Goal: Information Seeking & Learning: Learn about a topic

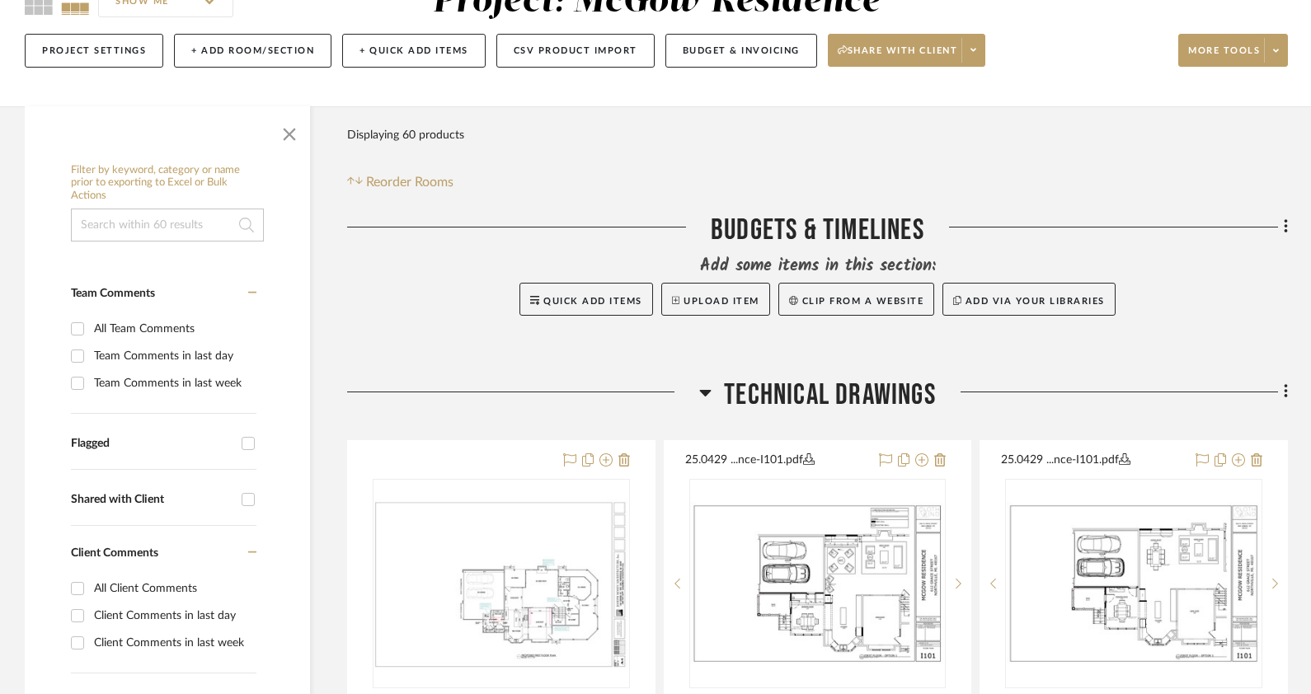
scroll to position [412, 0]
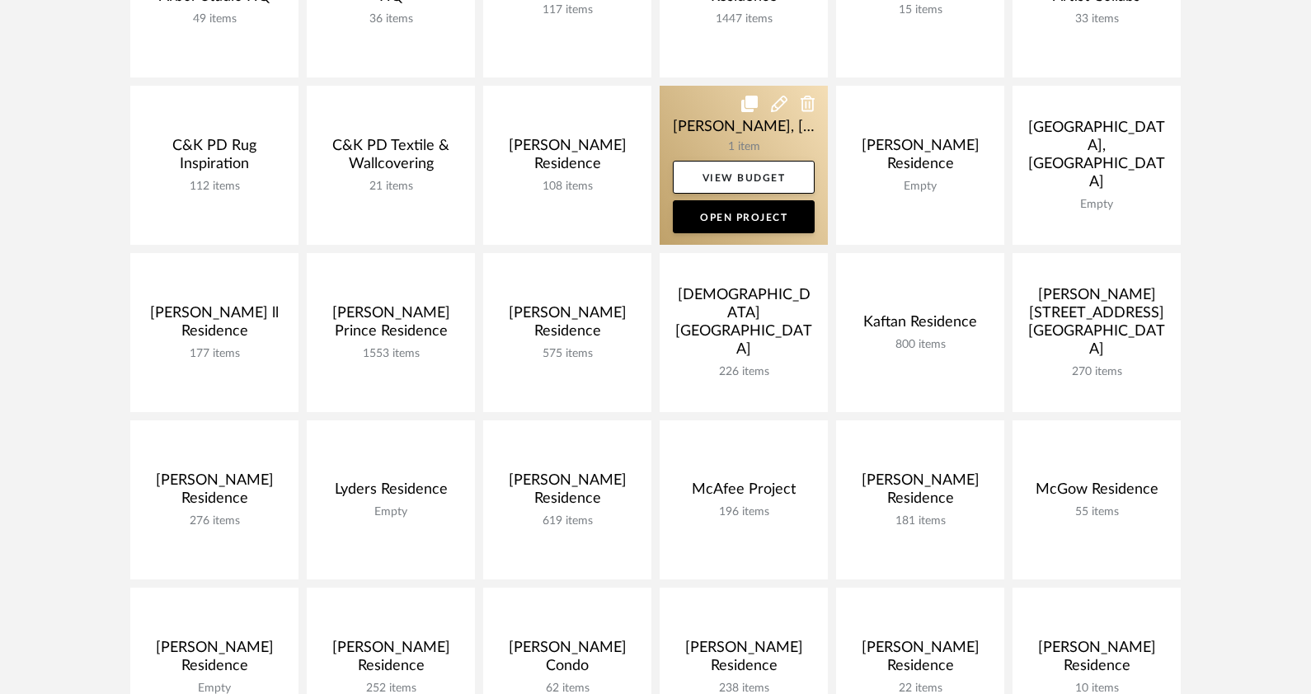
scroll to position [495, 0]
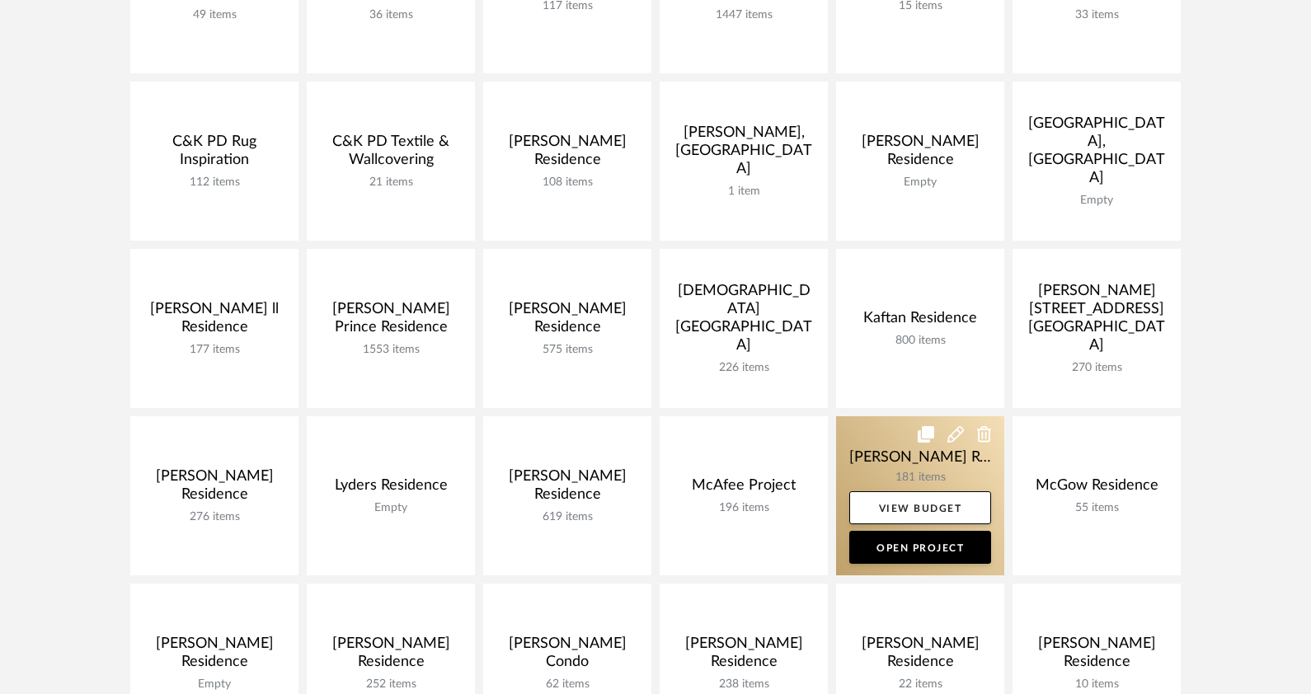
click at [909, 474] on link at bounding box center [920, 495] width 168 height 159
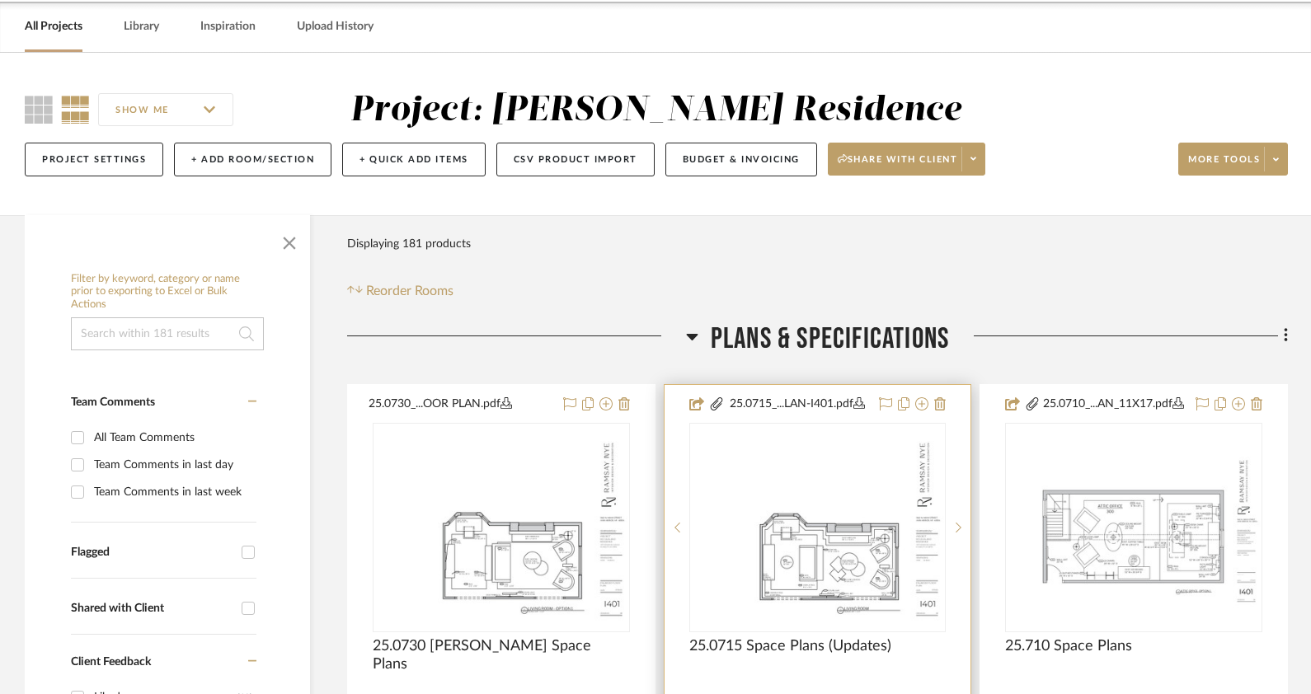
scroll to position [247, 0]
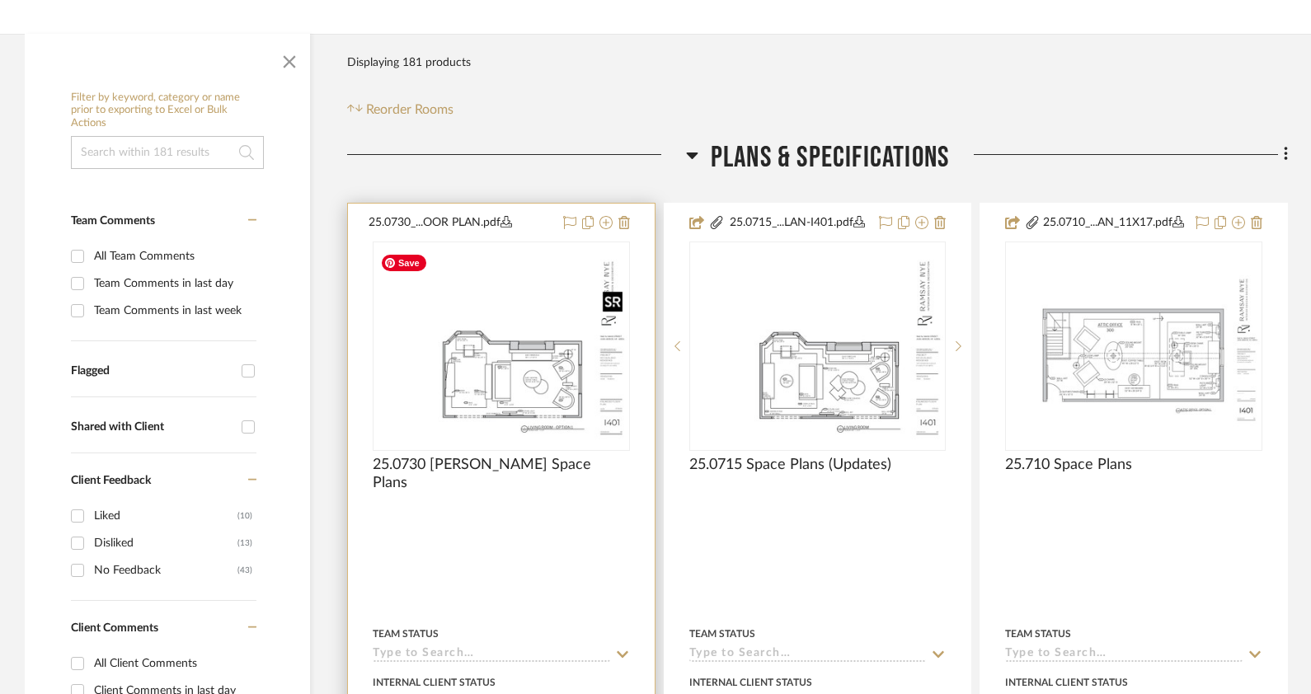
click at [579, 388] on img "0" at bounding box center [501, 345] width 254 height 195
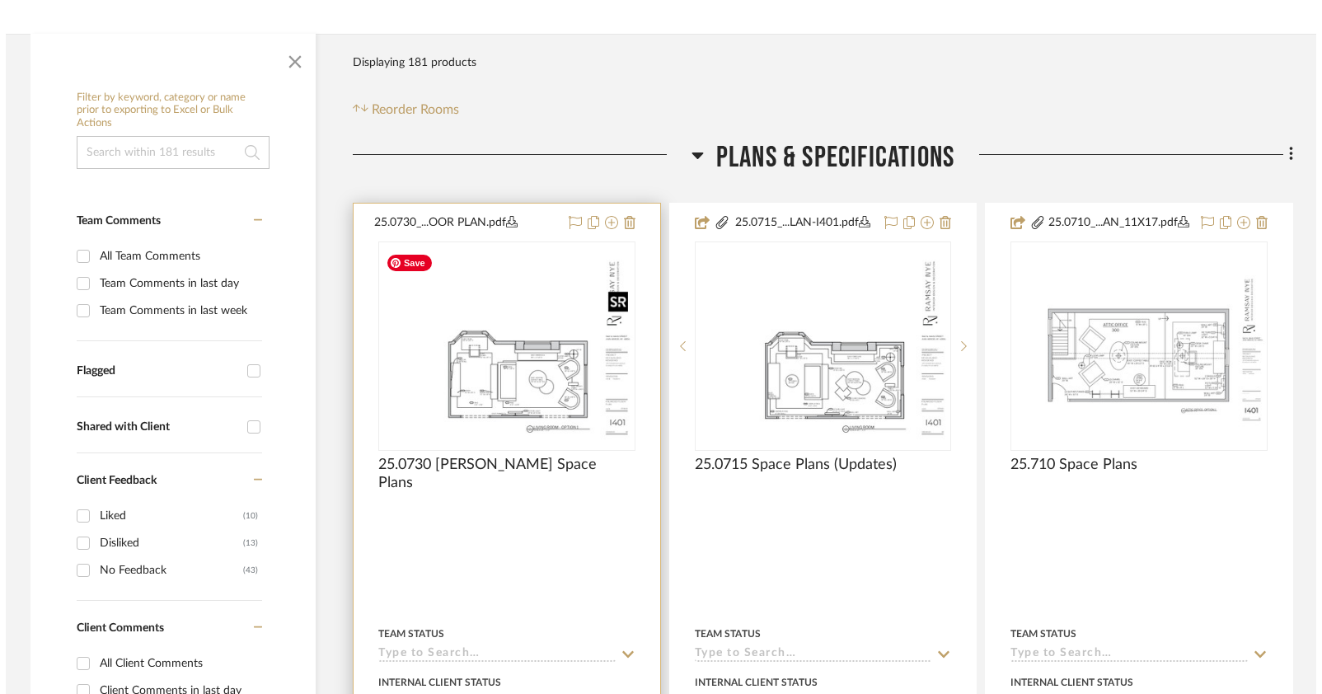
scroll to position [0, 0]
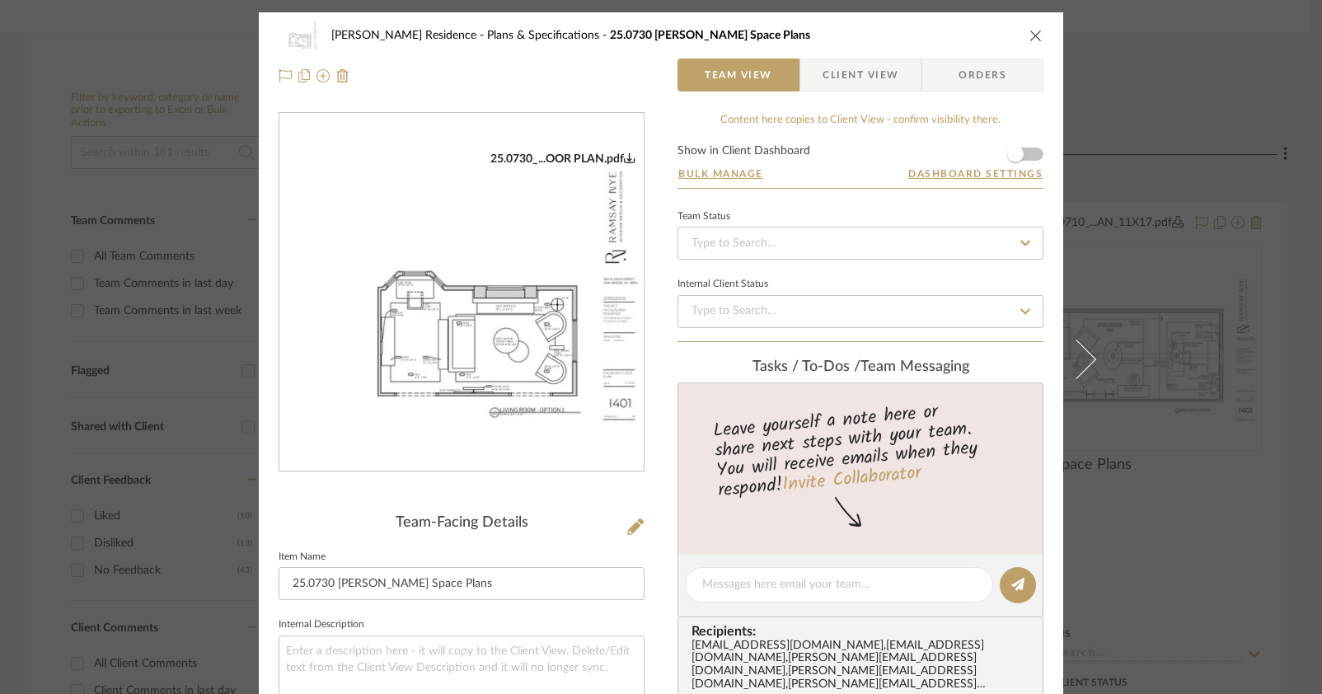
click at [454, 341] on img "0" at bounding box center [461, 293] width 364 height 282
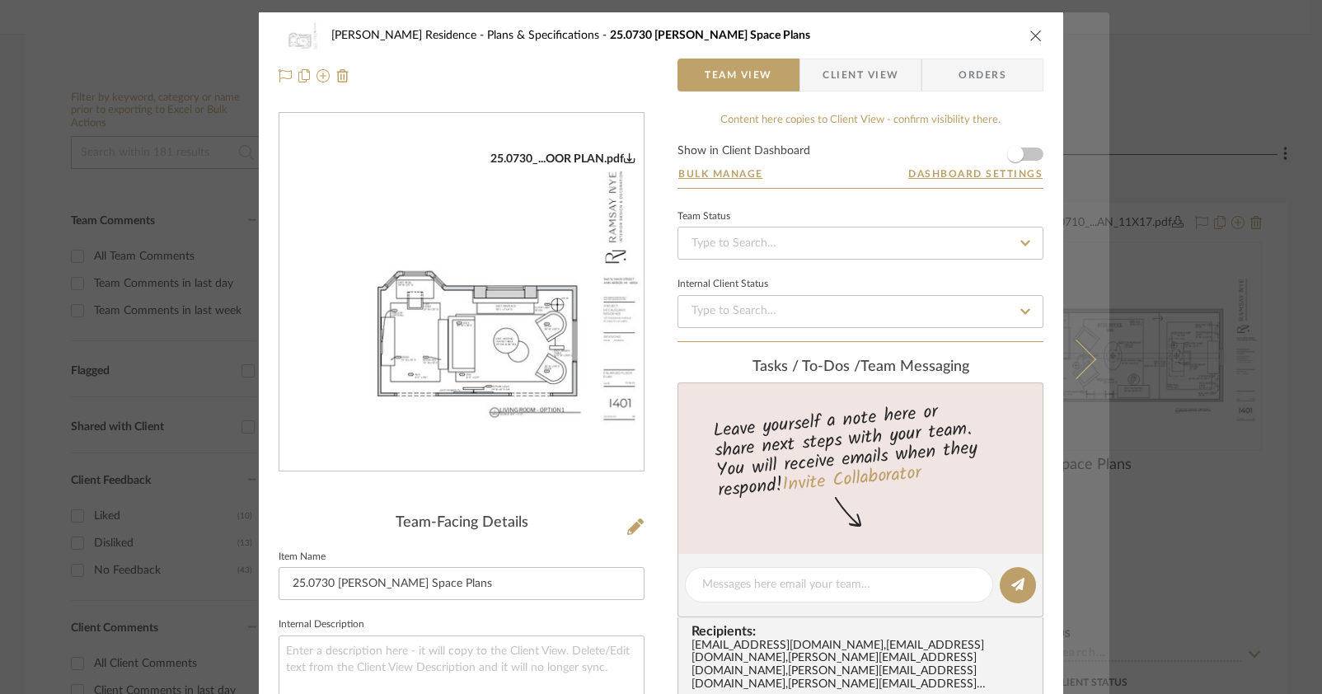
click at [1089, 354] on button at bounding box center [1087, 359] width 46 height 694
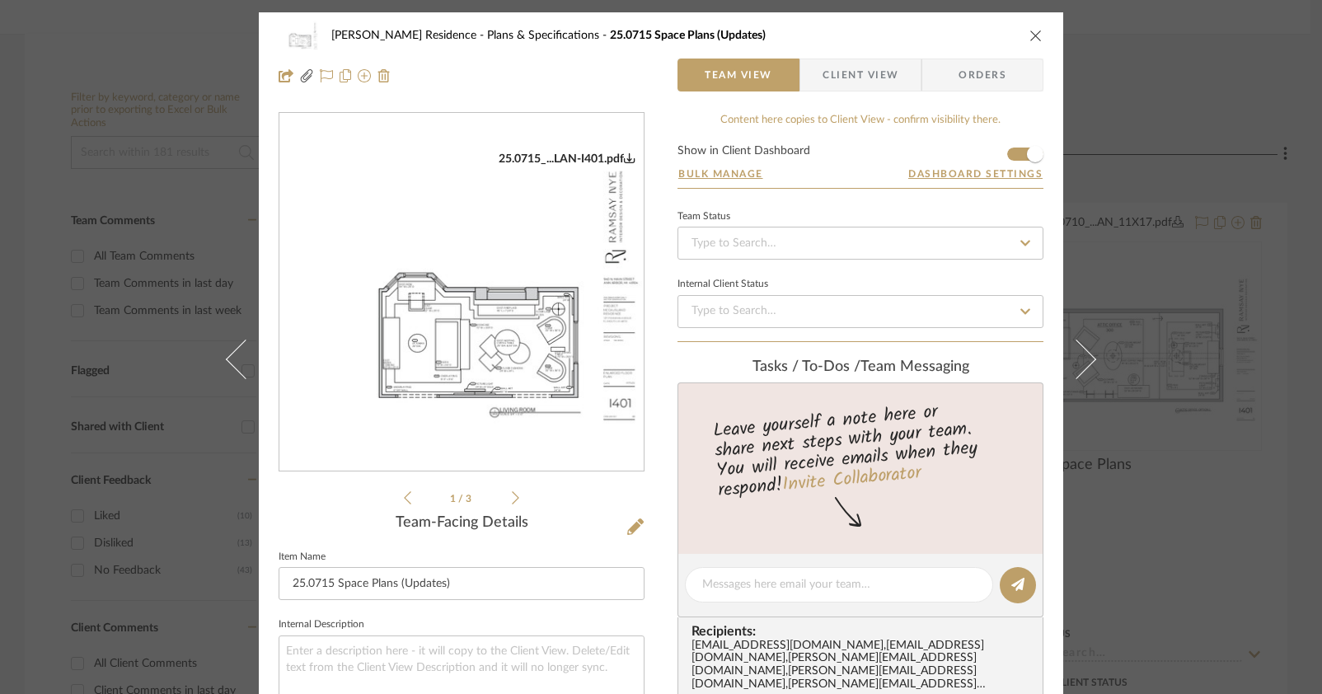
click at [366, 331] on img "0" at bounding box center [461, 293] width 364 height 282
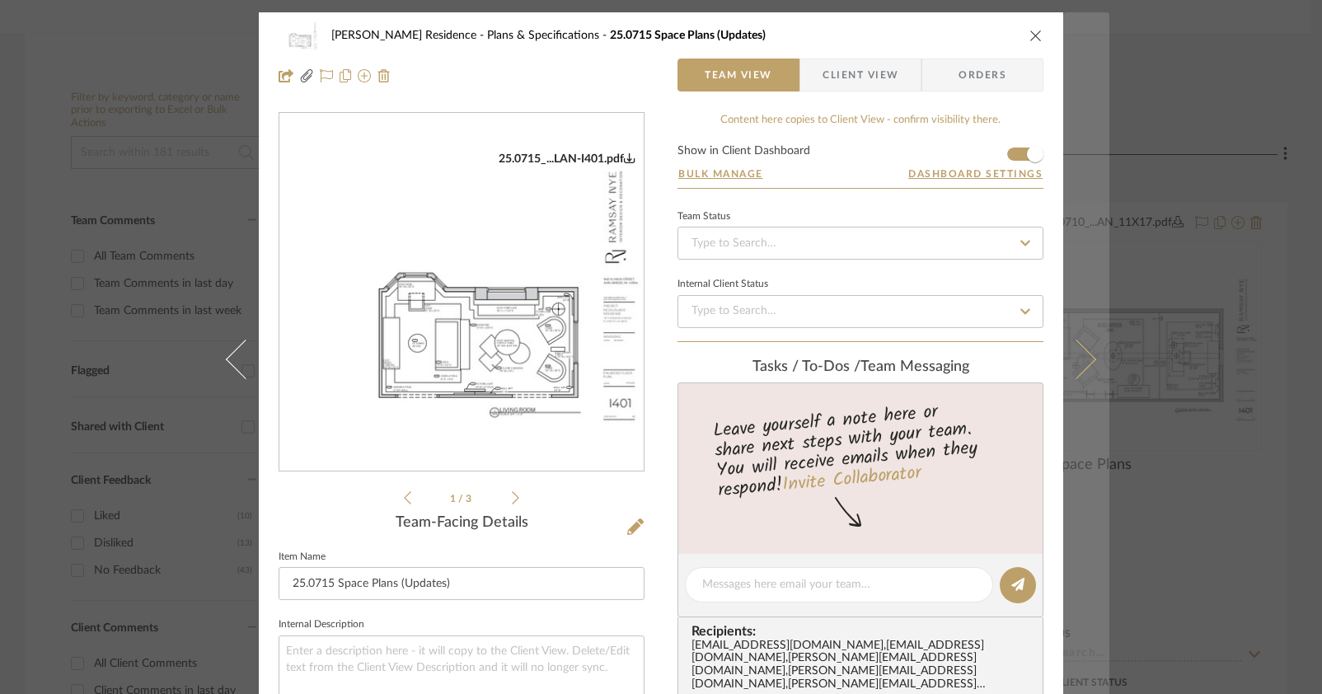
click at [1068, 347] on icon at bounding box center [1077, 360] width 40 height 40
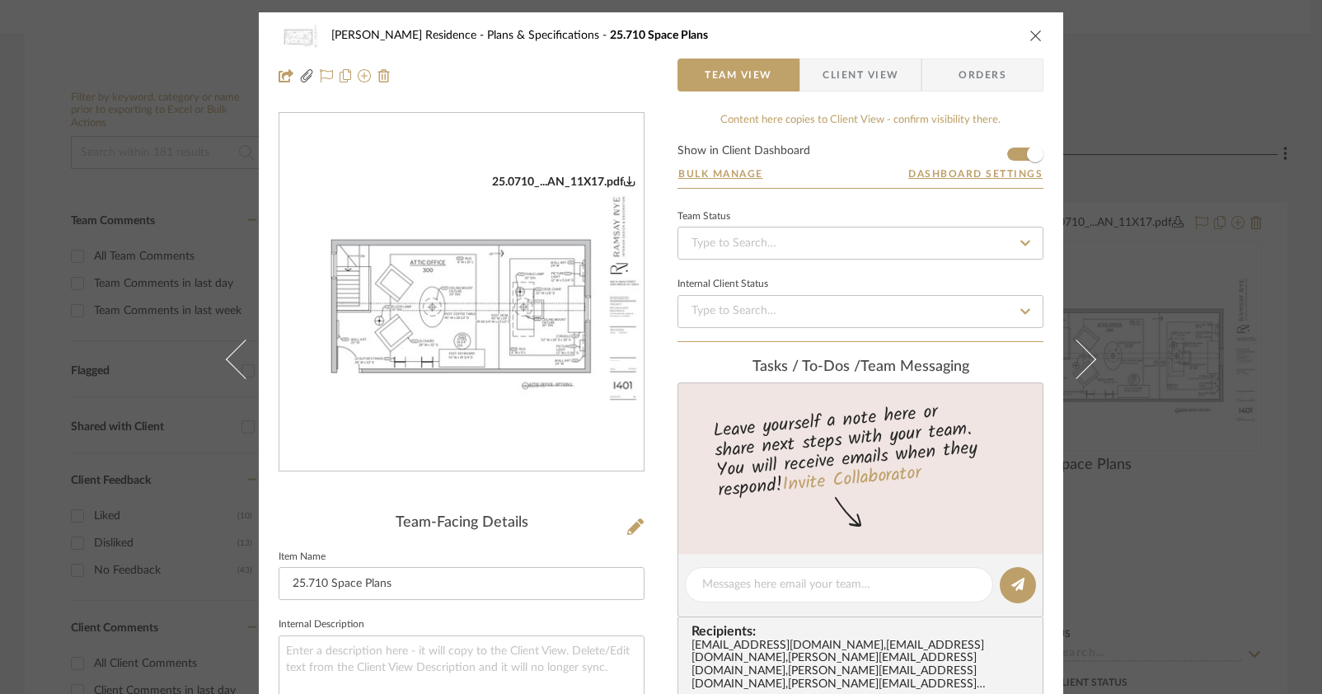
click at [540, 289] on img "0" at bounding box center [461, 293] width 364 height 236
click at [1209, 510] on div "[PERSON_NAME] Residence Plans & Specifications 25.710 Space Plans Team View Cli…" at bounding box center [661, 347] width 1322 height 694
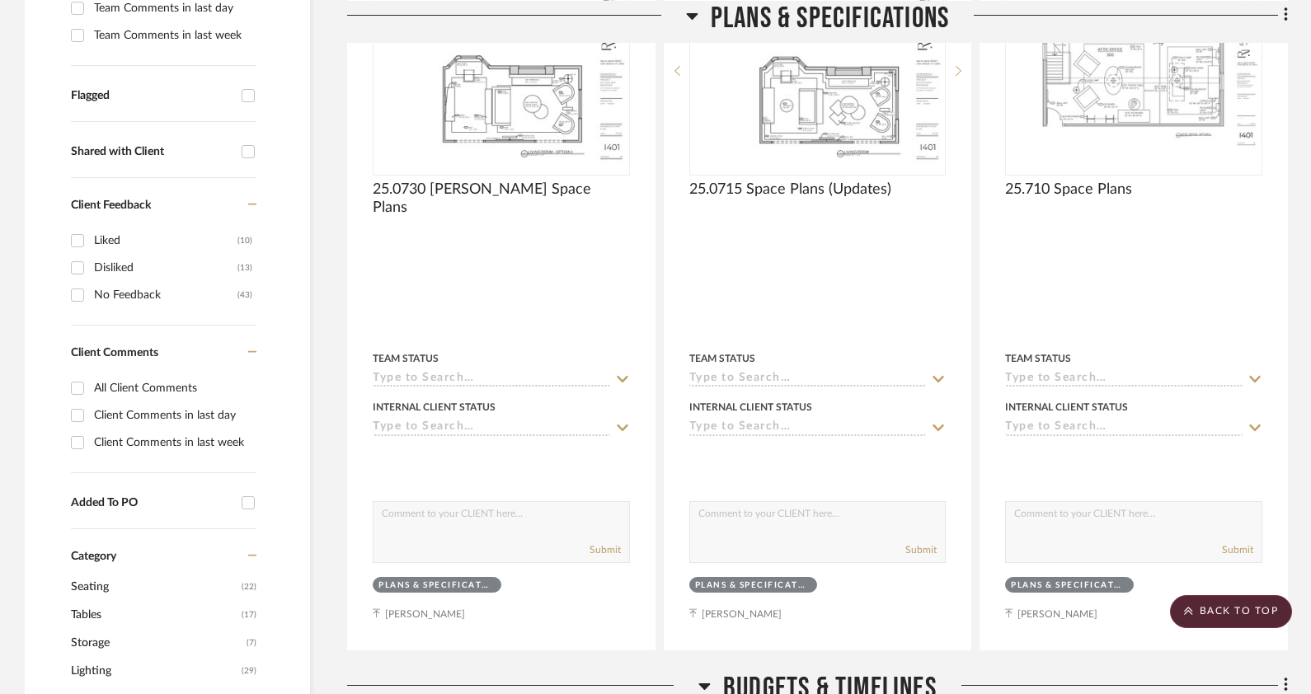
scroll to position [495, 0]
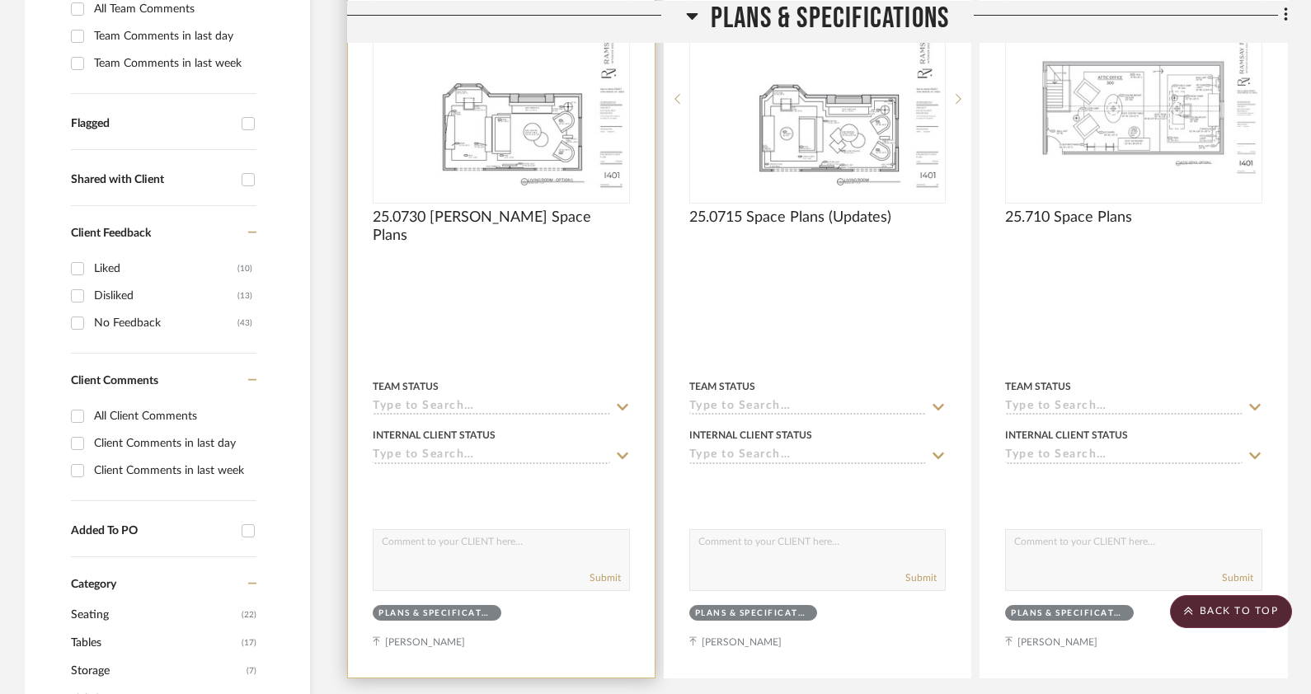
click at [566, 279] on div at bounding box center [501, 316] width 307 height 721
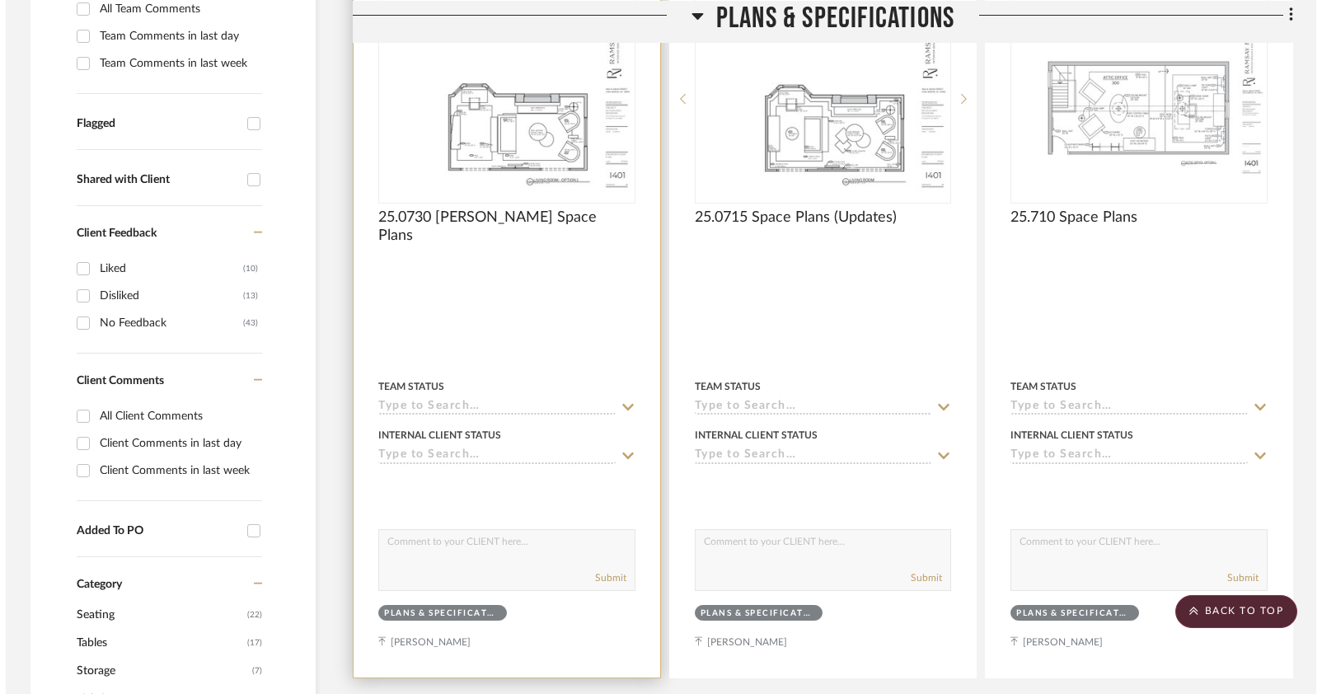
scroll to position [0, 0]
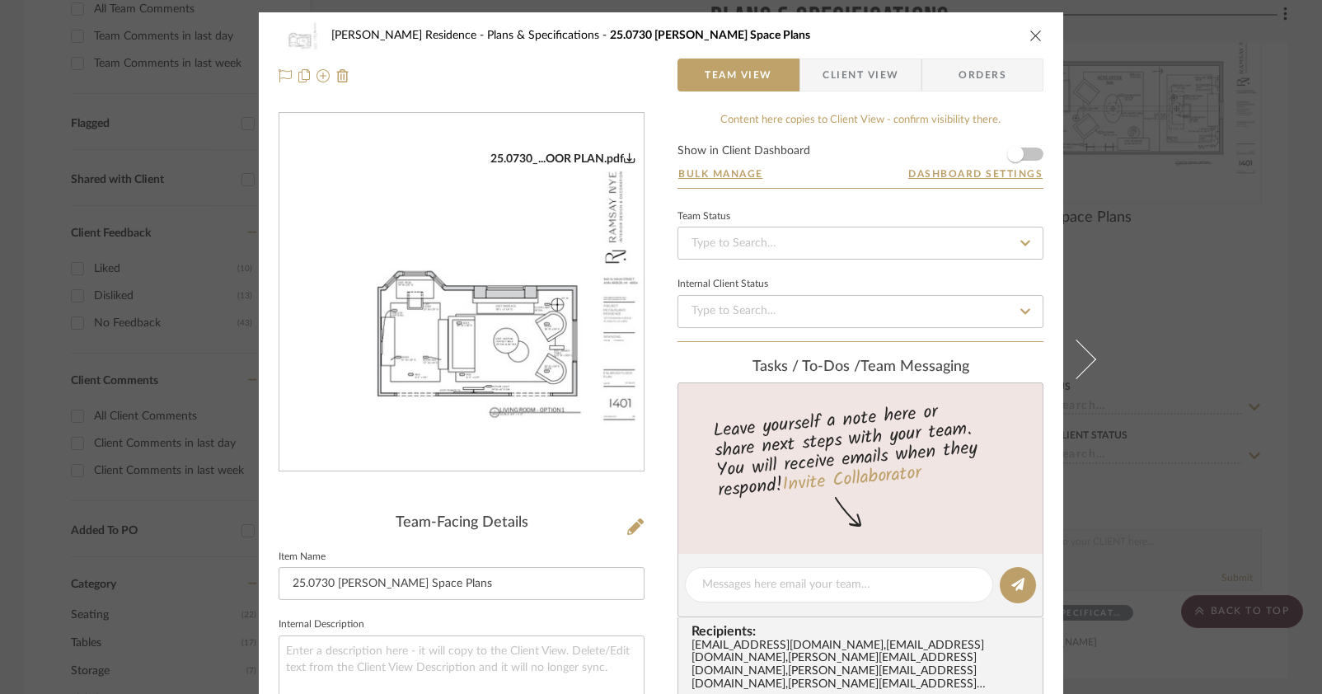
click at [444, 421] on img "0" at bounding box center [461, 293] width 364 height 282
click at [1255, 449] on div "[PERSON_NAME] Residence Plans & Specifications 25.0730 [PERSON_NAME] Space Plan…" at bounding box center [661, 347] width 1322 height 694
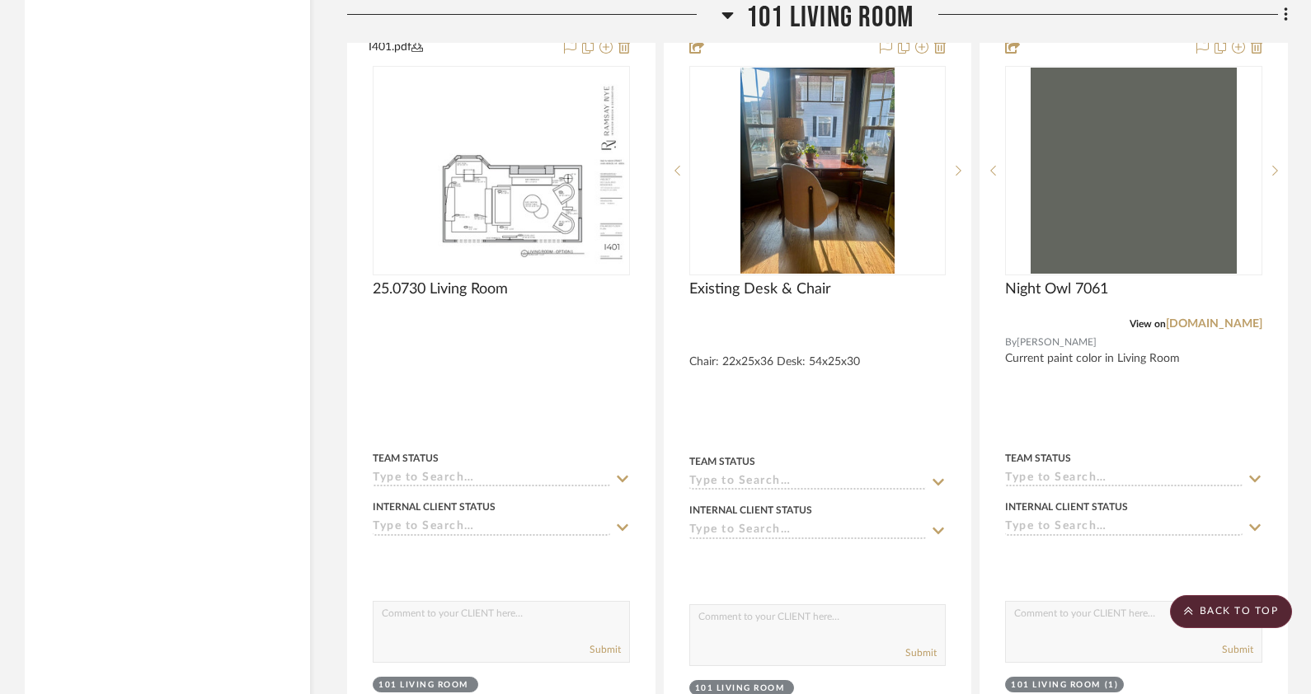
scroll to position [5359, 0]
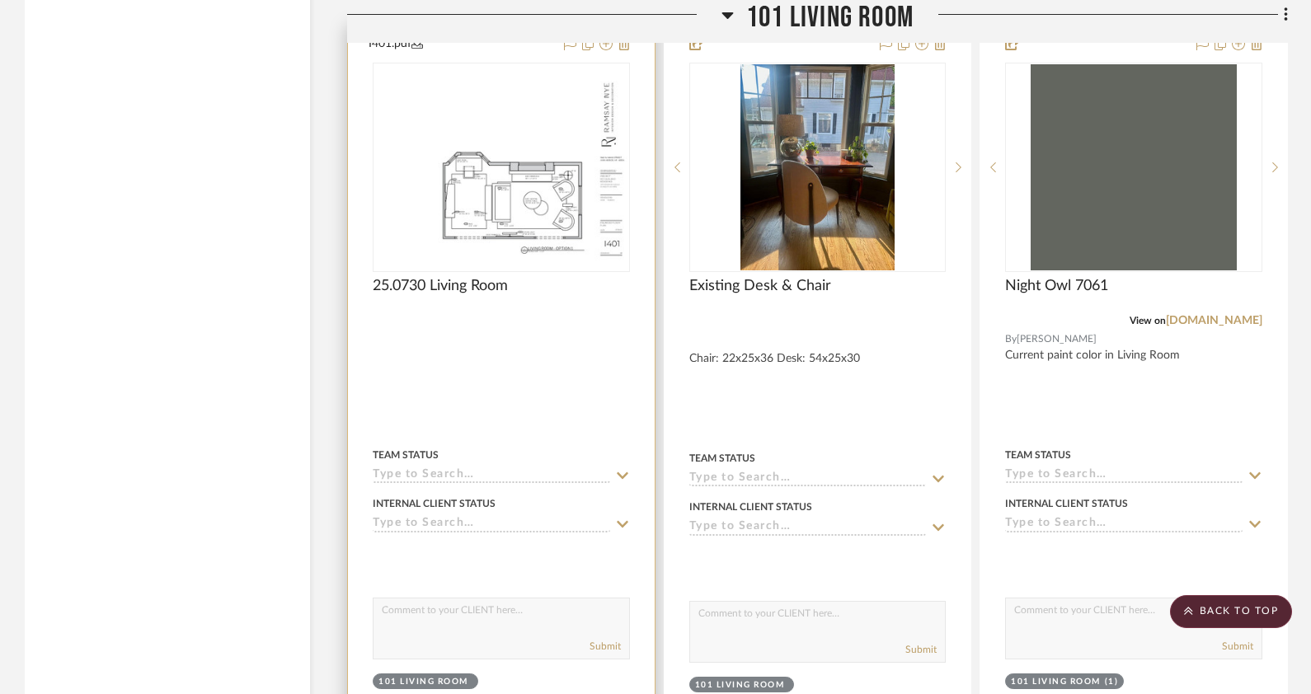
click at [514, 383] on div at bounding box center [501, 387] width 307 height 725
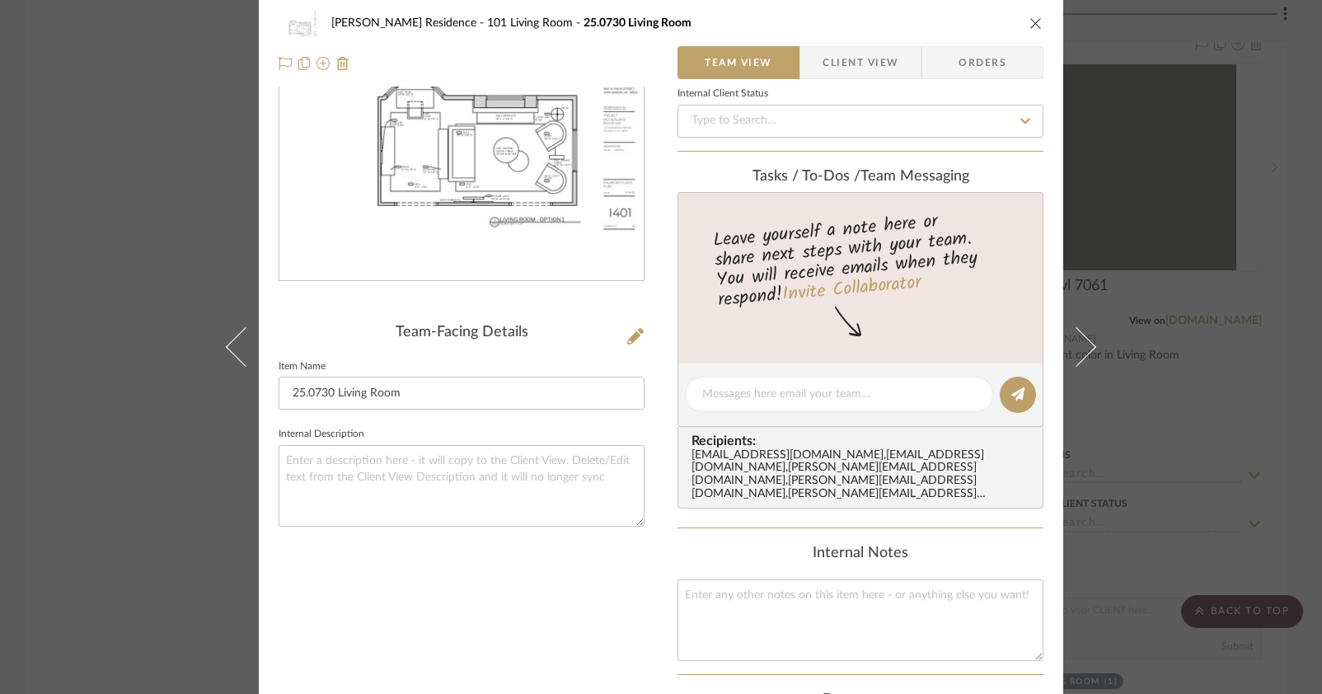
scroll to position [0, 0]
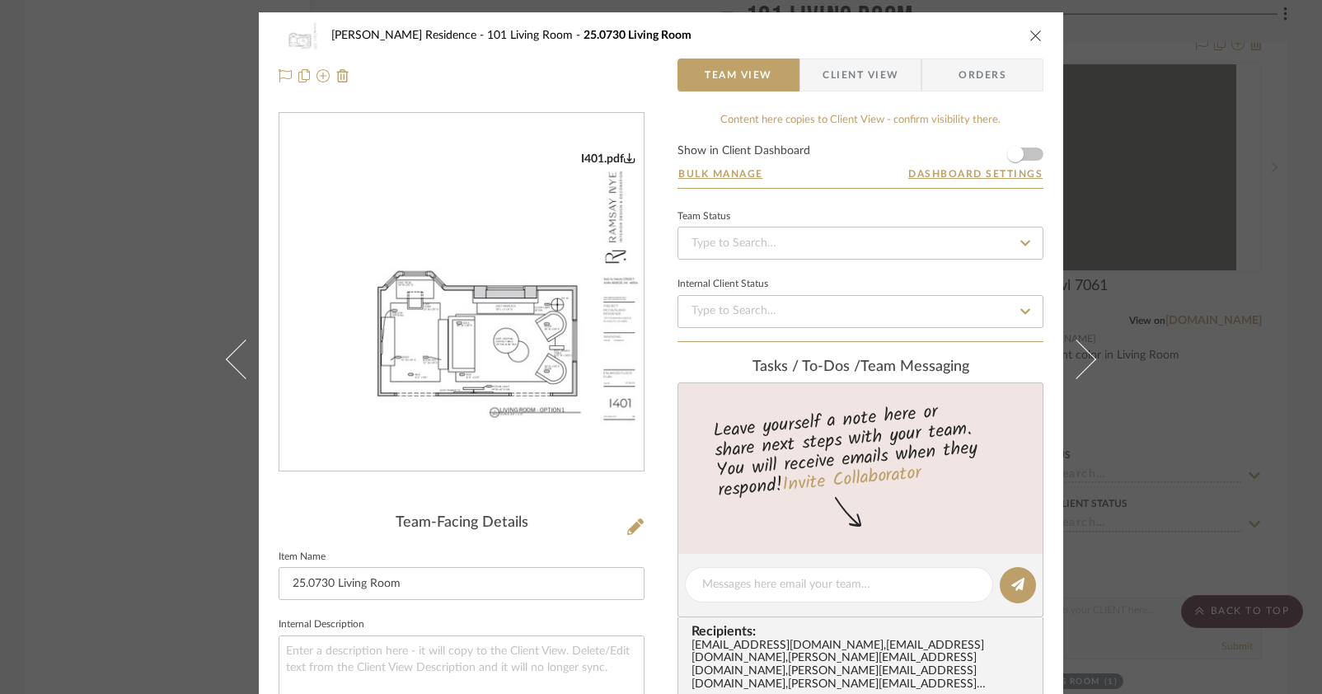
click at [501, 416] on img "0" at bounding box center [461, 293] width 364 height 282
click at [397, 364] on img "0" at bounding box center [461, 293] width 364 height 282
click at [134, 202] on div "[PERSON_NAME] Residence 101 Living Room 25.0730 Living Room Team View Client Vi…" at bounding box center [661, 347] width 1322 height 694
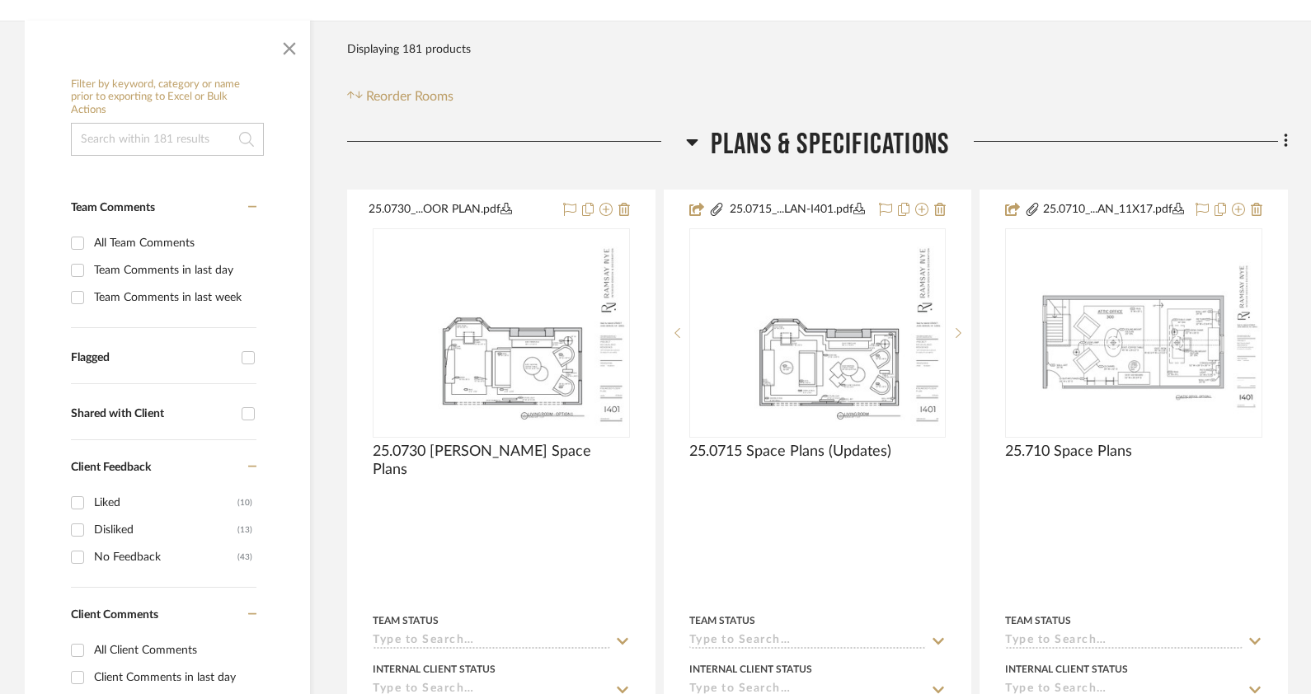
scroll to position [247, 0]
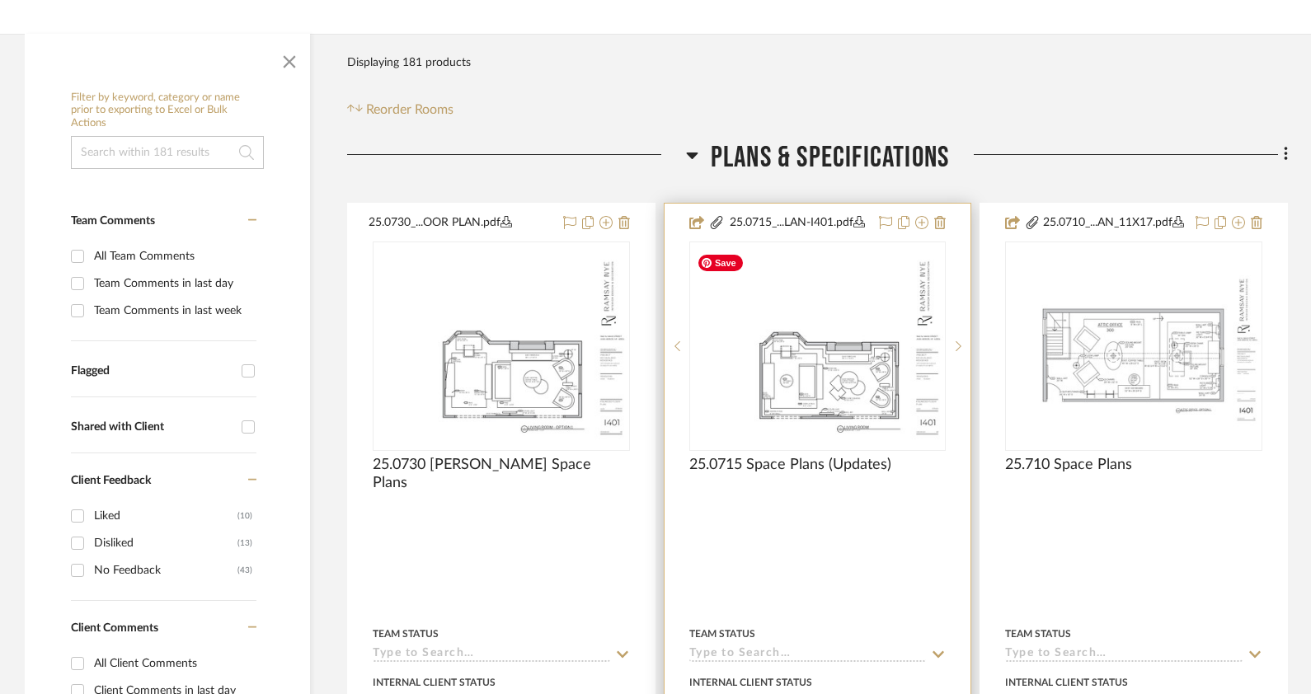
click at [843, 275] on img "0" at bounding box center [818, 345] width 254 height 195
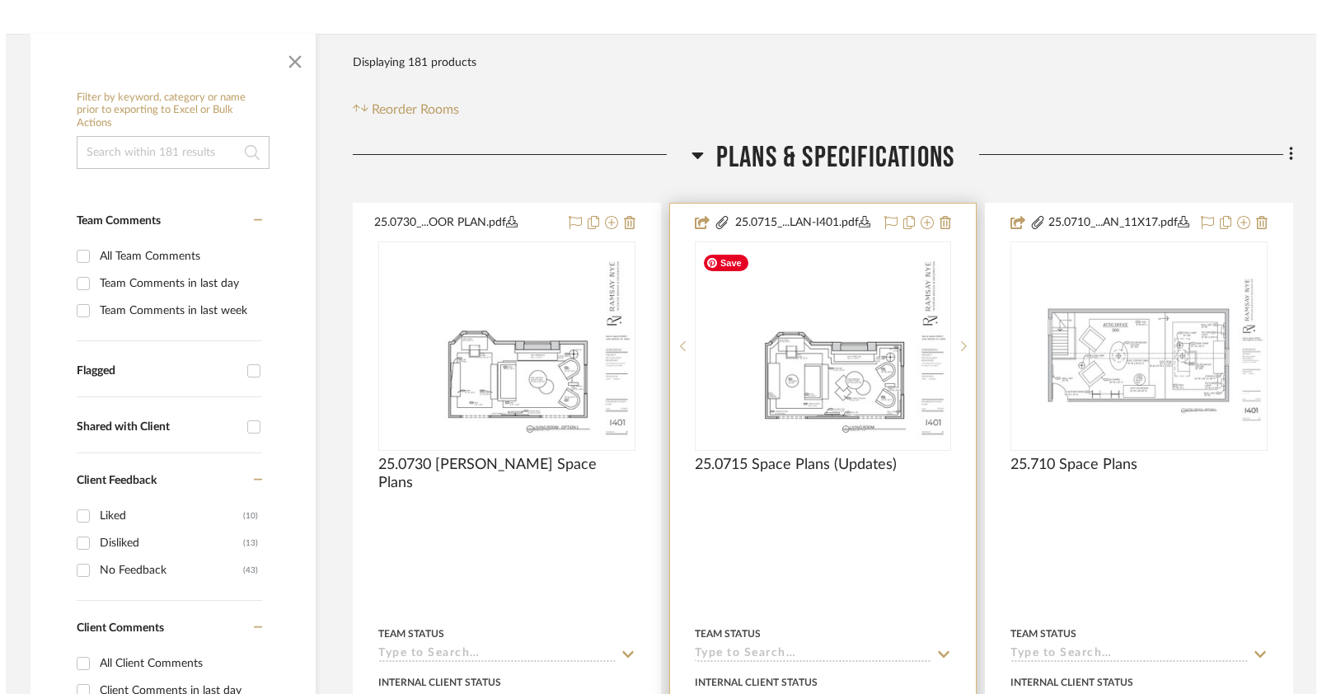
scroll to position [0, 0]
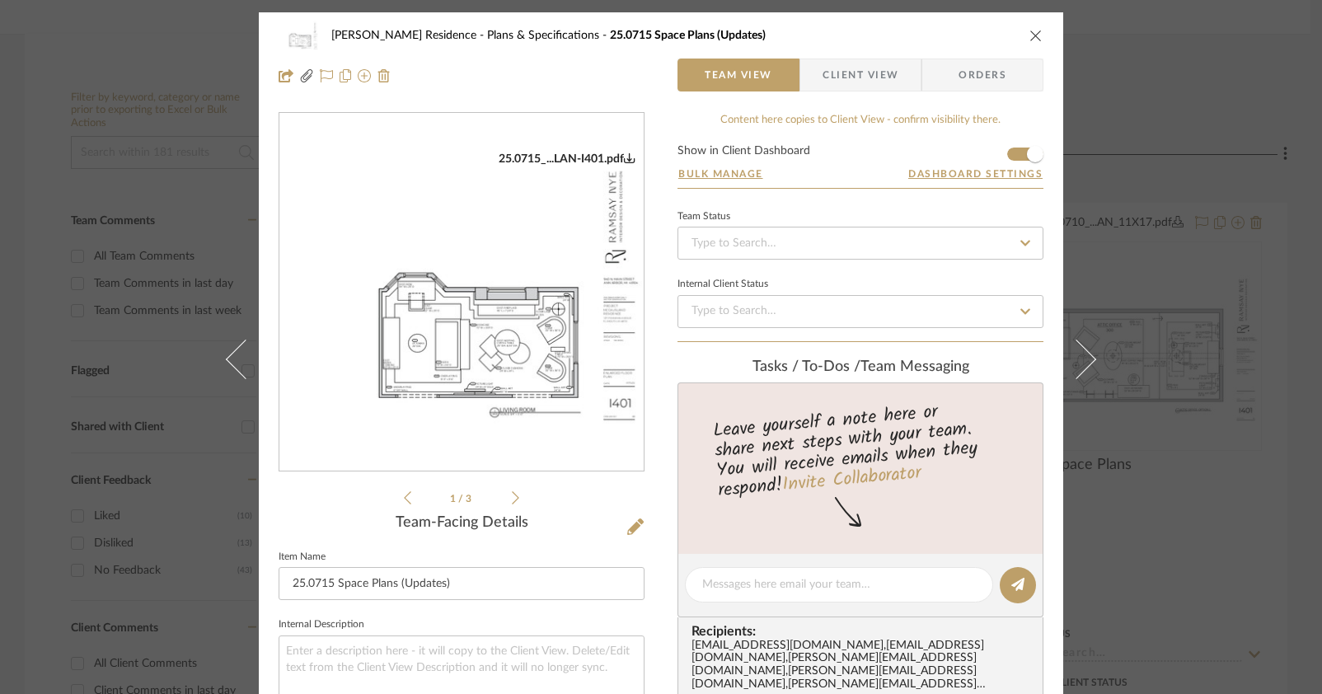
click at [493, 424] on img "0" at bounding box center [461, 293] width 364 height 282
click at [1238, 513] on div "[PERSON_NAME] Residence Plans & Specifications 25.0715 Space Plans (Updates) Te…" at bounding box center [661, 347] width 1322 height 694
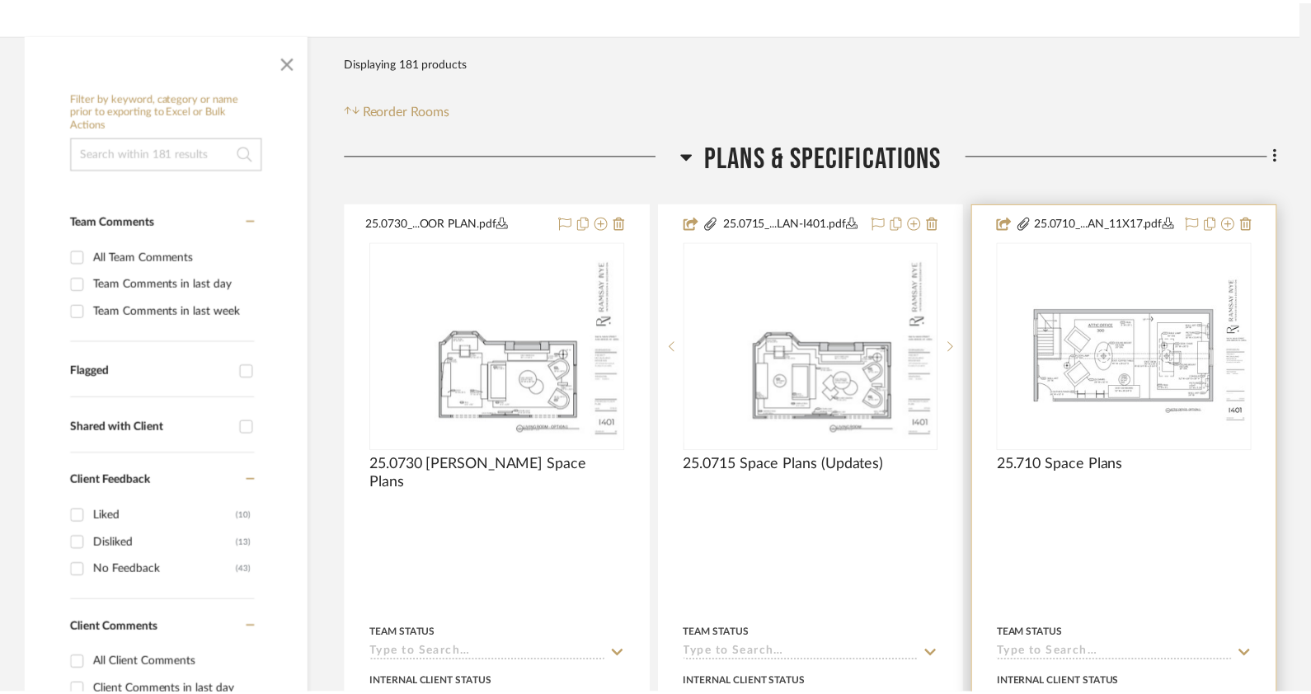
scroll to position [247, 0]
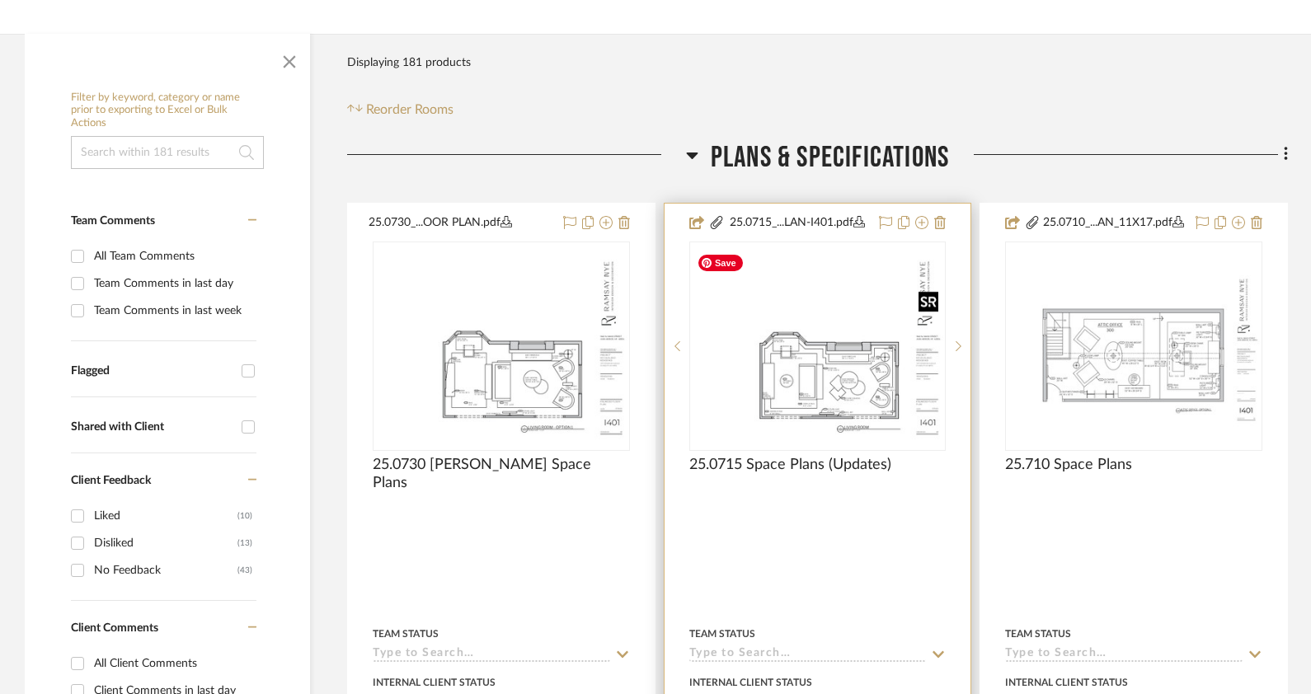
click at [855, 372] on img "0" at bounding box center [818, 345] width 254 height 195
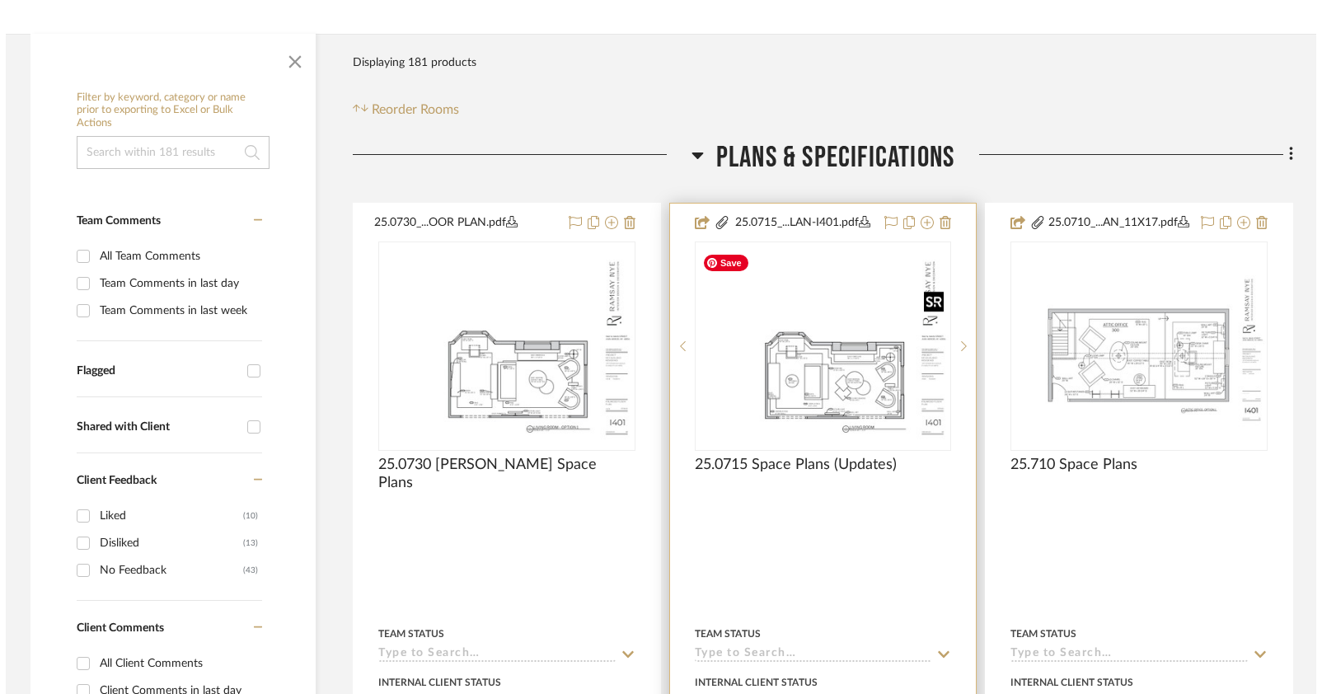
scroll to position [0, 0]
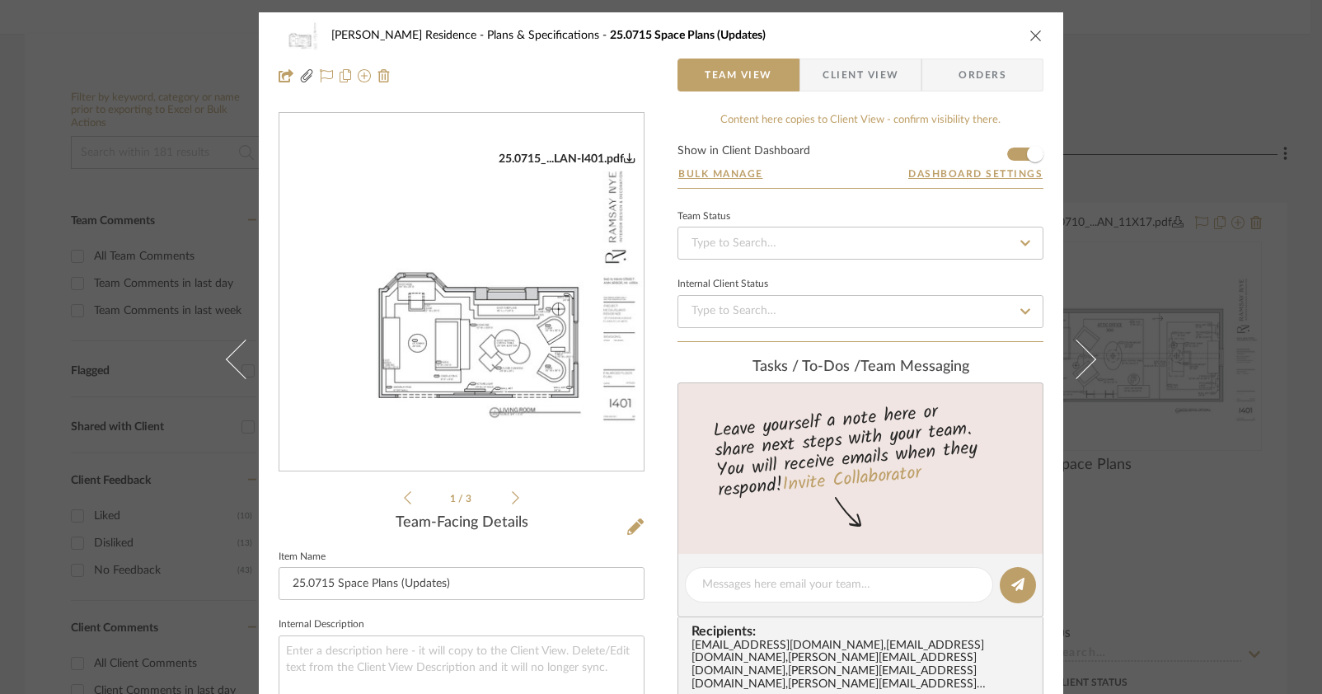
click at [512, 501] on icon at bounding box center [515, 498] width 7 height 15
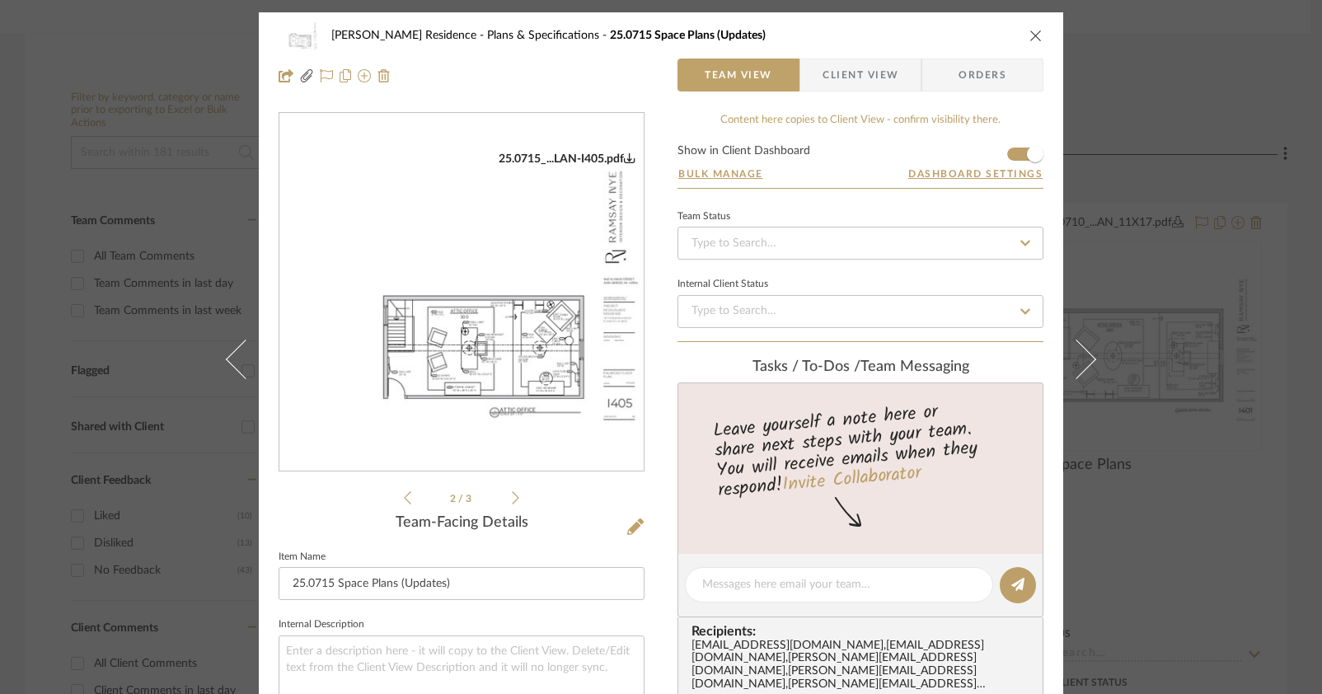
click at [512, 501] on icon at bounding box center [515, 498] width 7 height 15
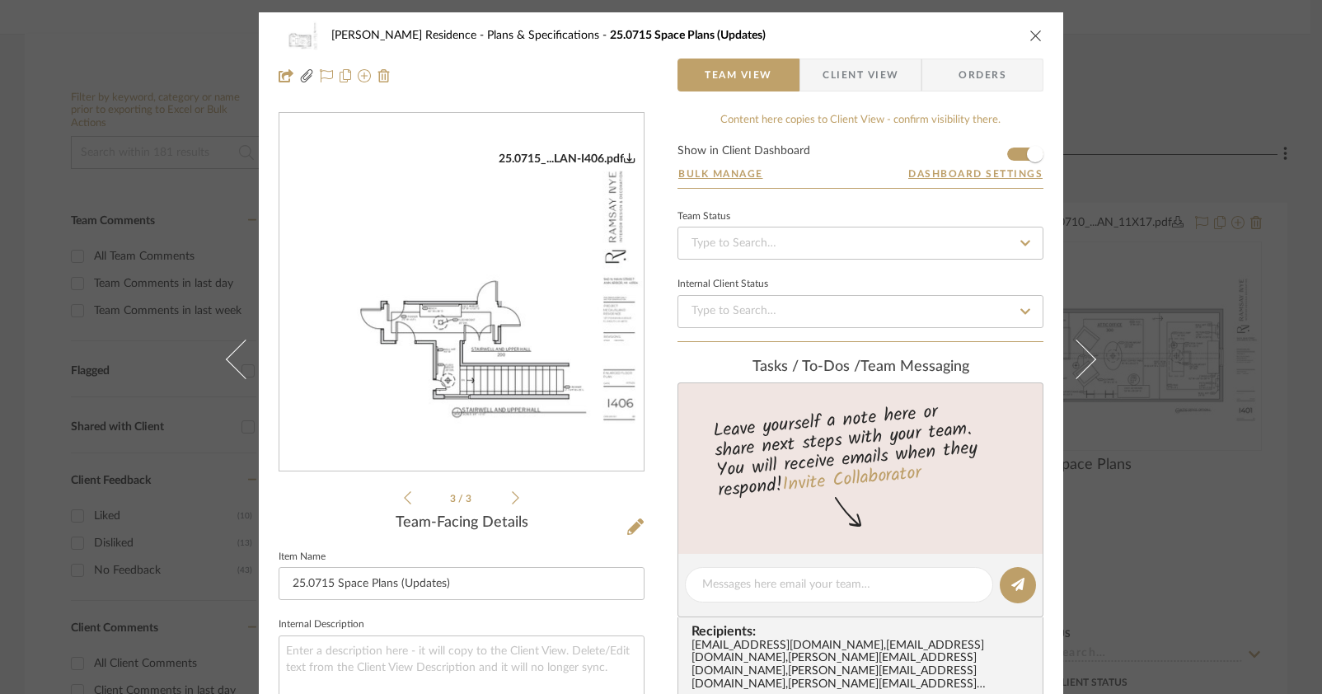
click at [1217, 533] on div "[PERSON_NAME] Residence Plans & Specifications 25.0715 Space Plans (Updates) Te…" at bounding box center [661, 347] width 1322 height 694
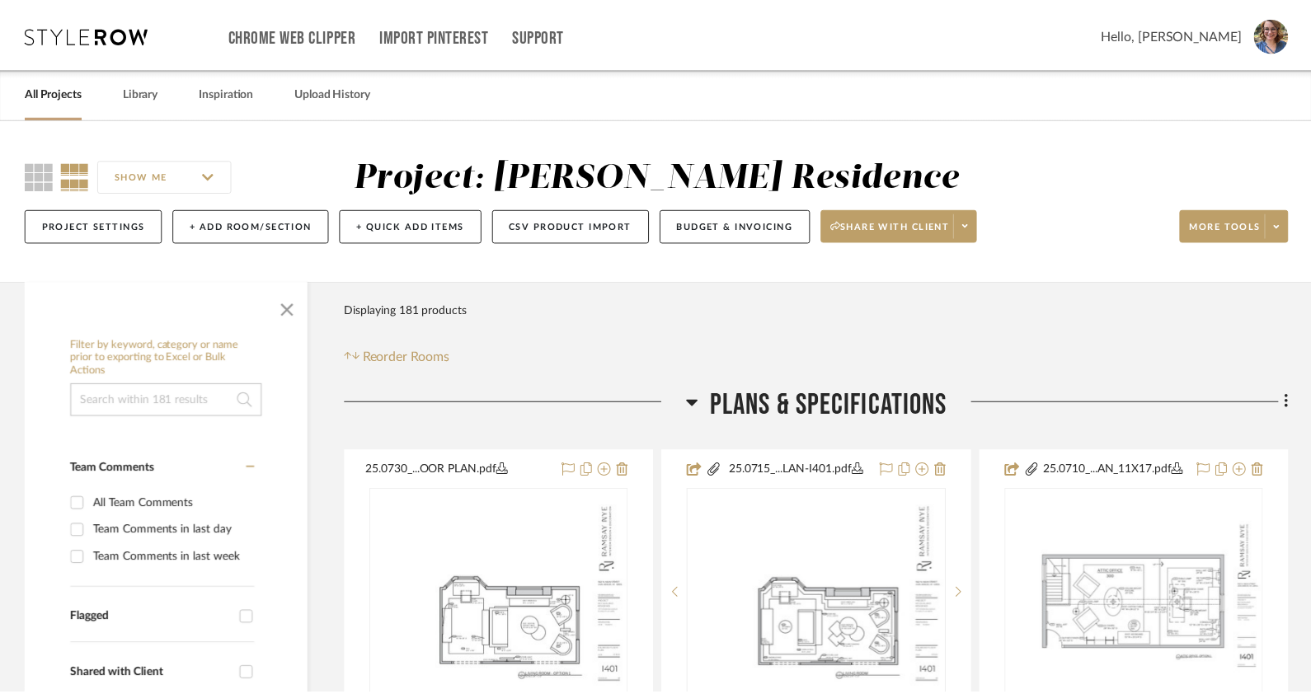
scroll to position [247, 0]
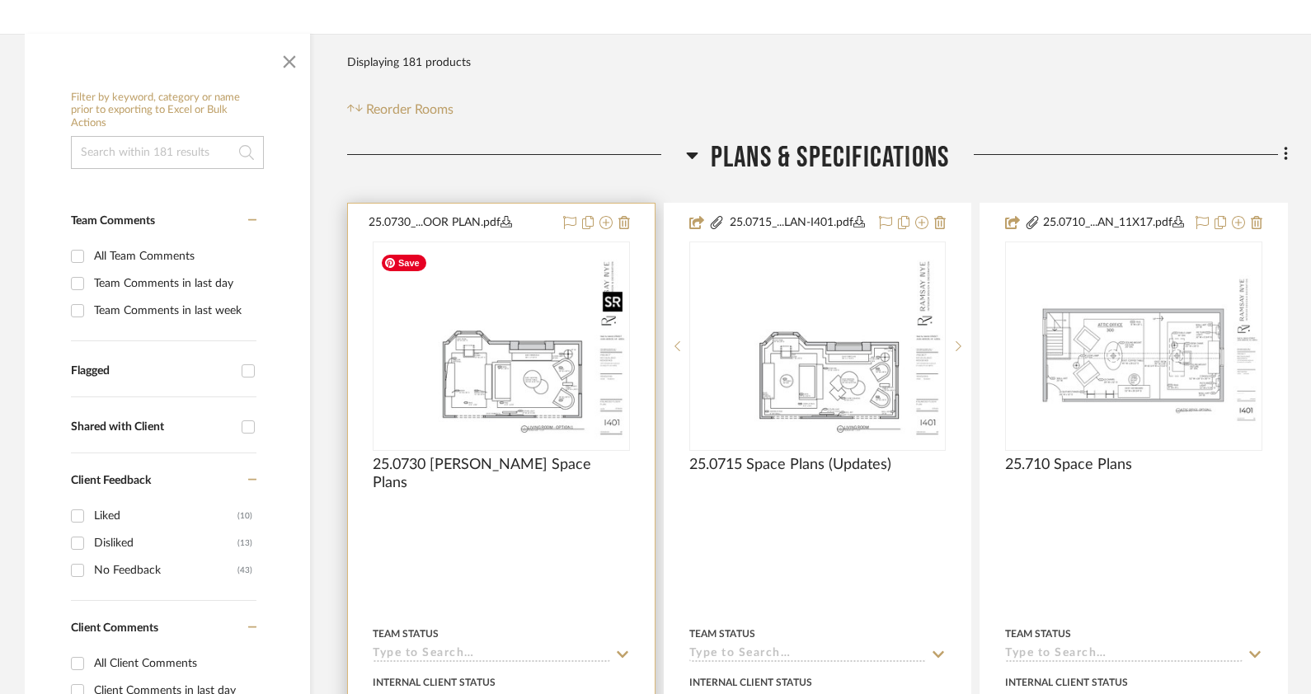
click at [425, 369] on img "0" at bounding box center [501, 345] width 254 height 195
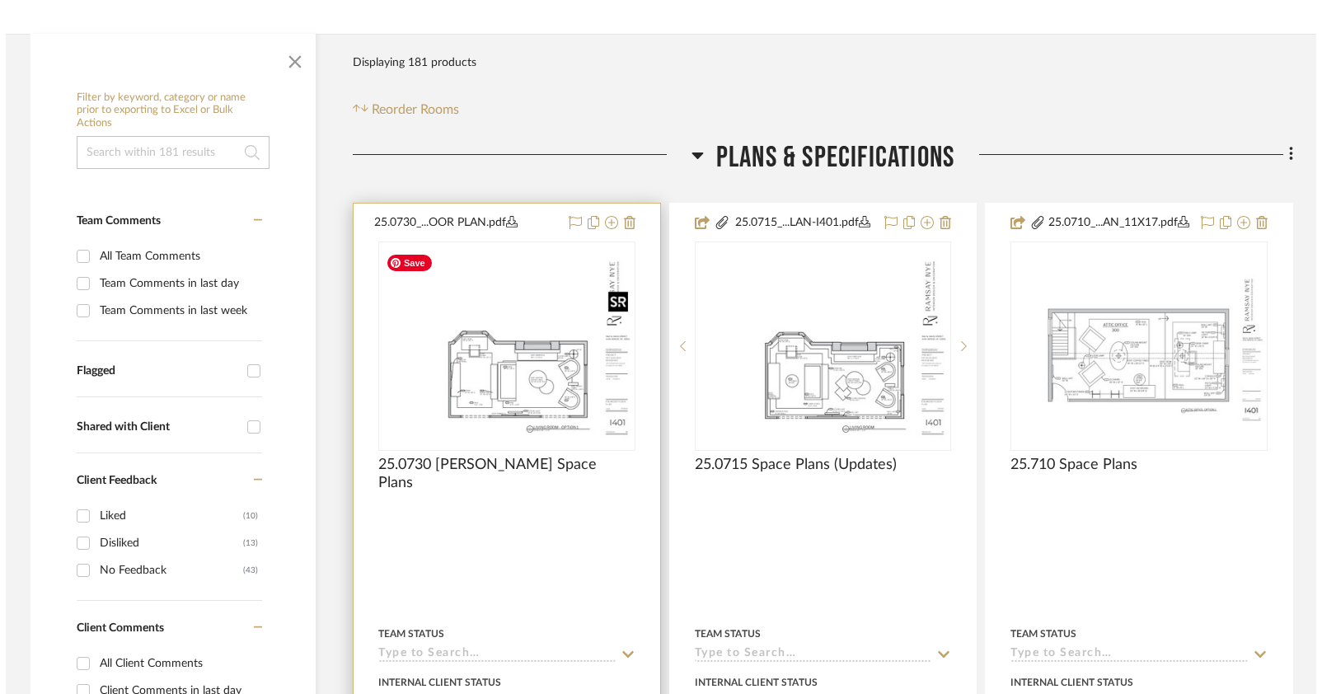
scroll to position [0, 0]
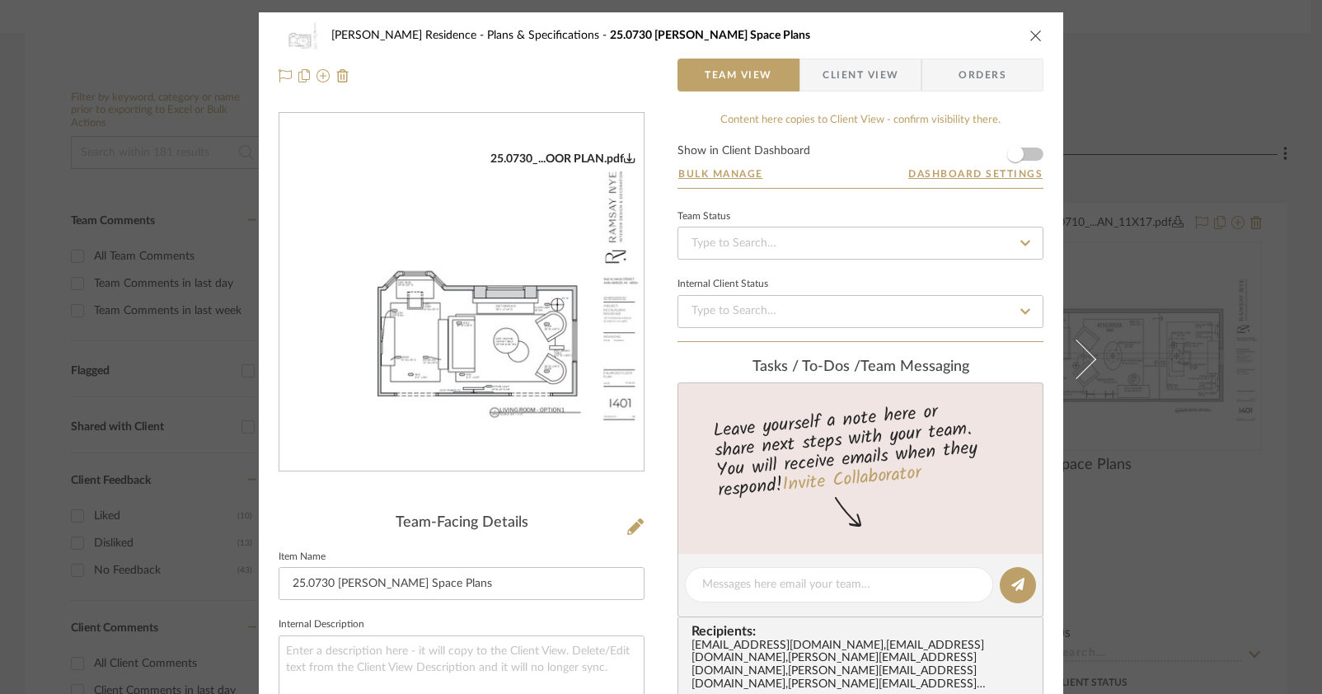
click at [1242, 515] on div "[PERSON_NAME] Residence Plans & Specifications 25.0730 [PERSON_NAME] Space Plan…" at bounding box center [661, 347] width 1322 height 694
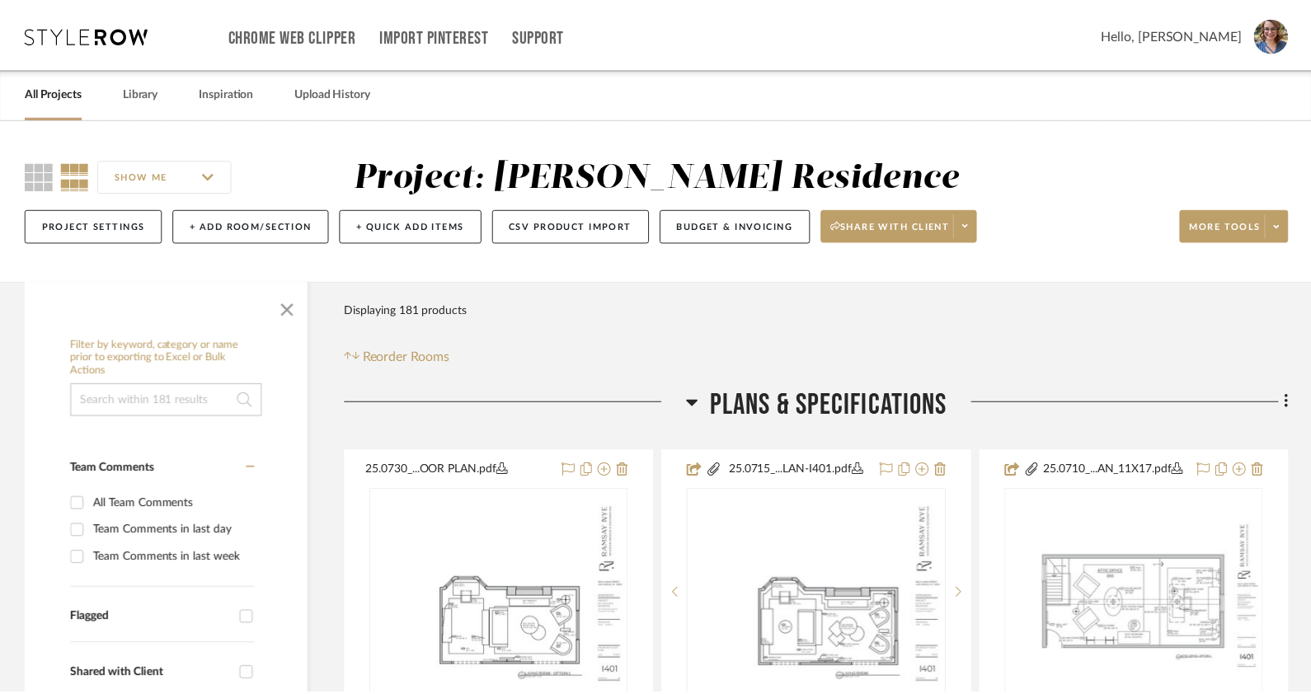
scroll to position [247, 0]
